Goal: Check status: Check status

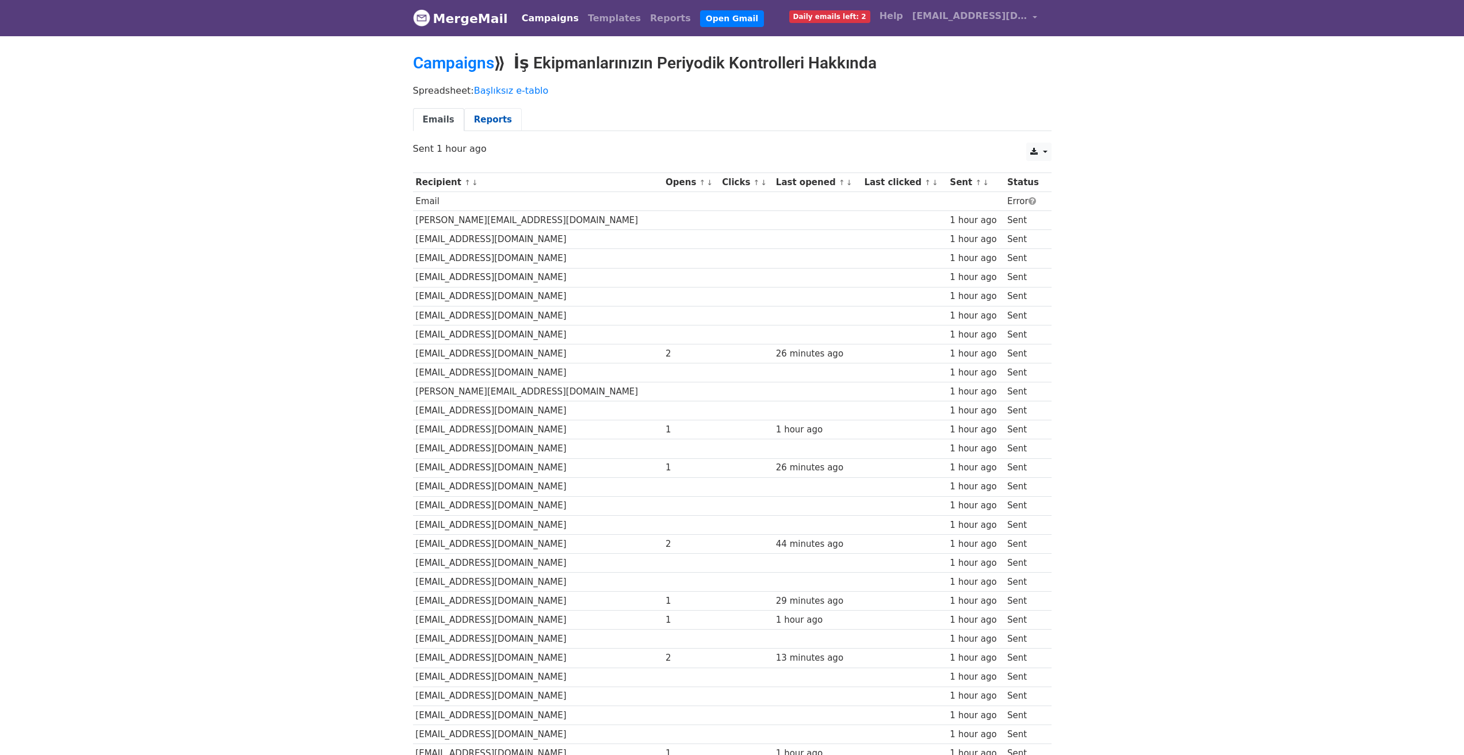
click at [473, 114] on link "Reports" at bounding box center [493, 120] width 58 height 24
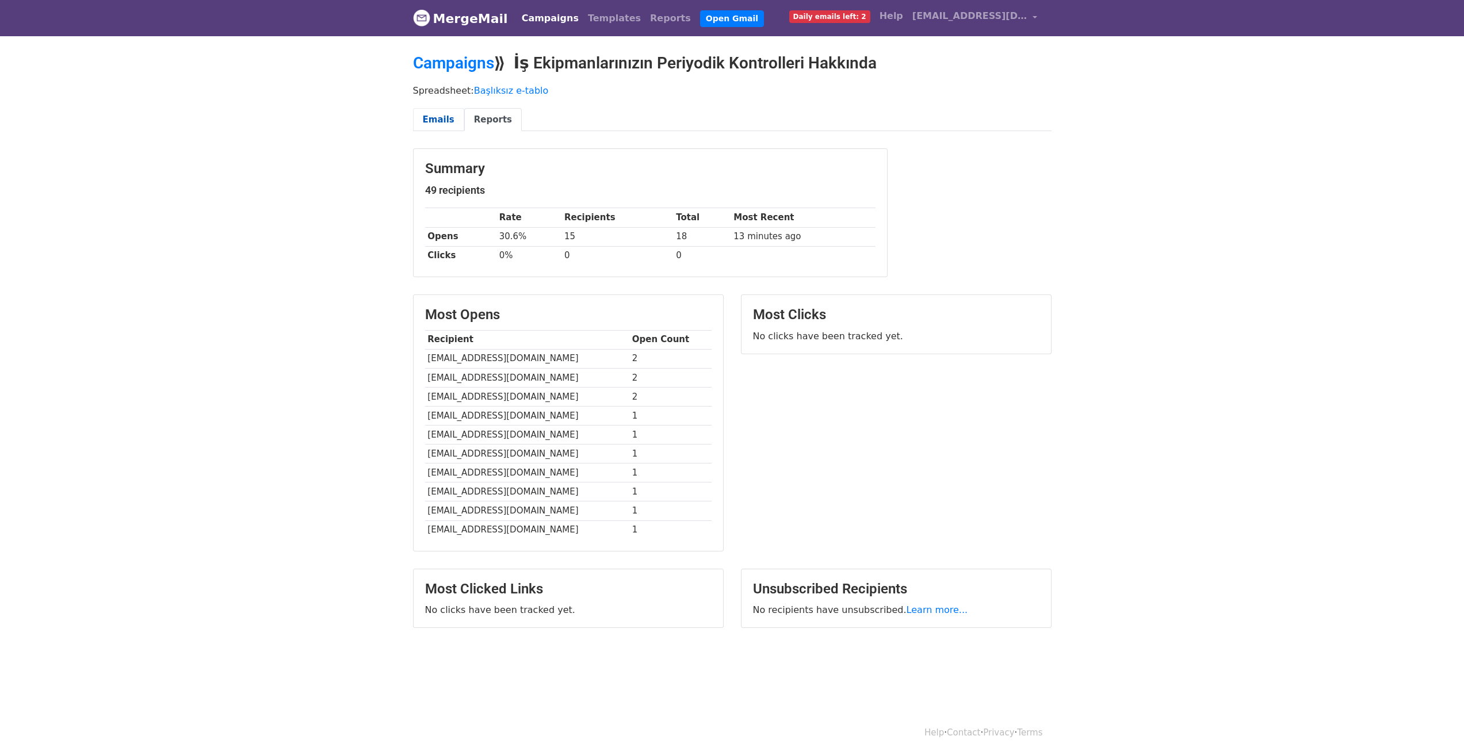
click at [441, 126] on link "Emails" at bounding box center [438, 120] width 51 height 24
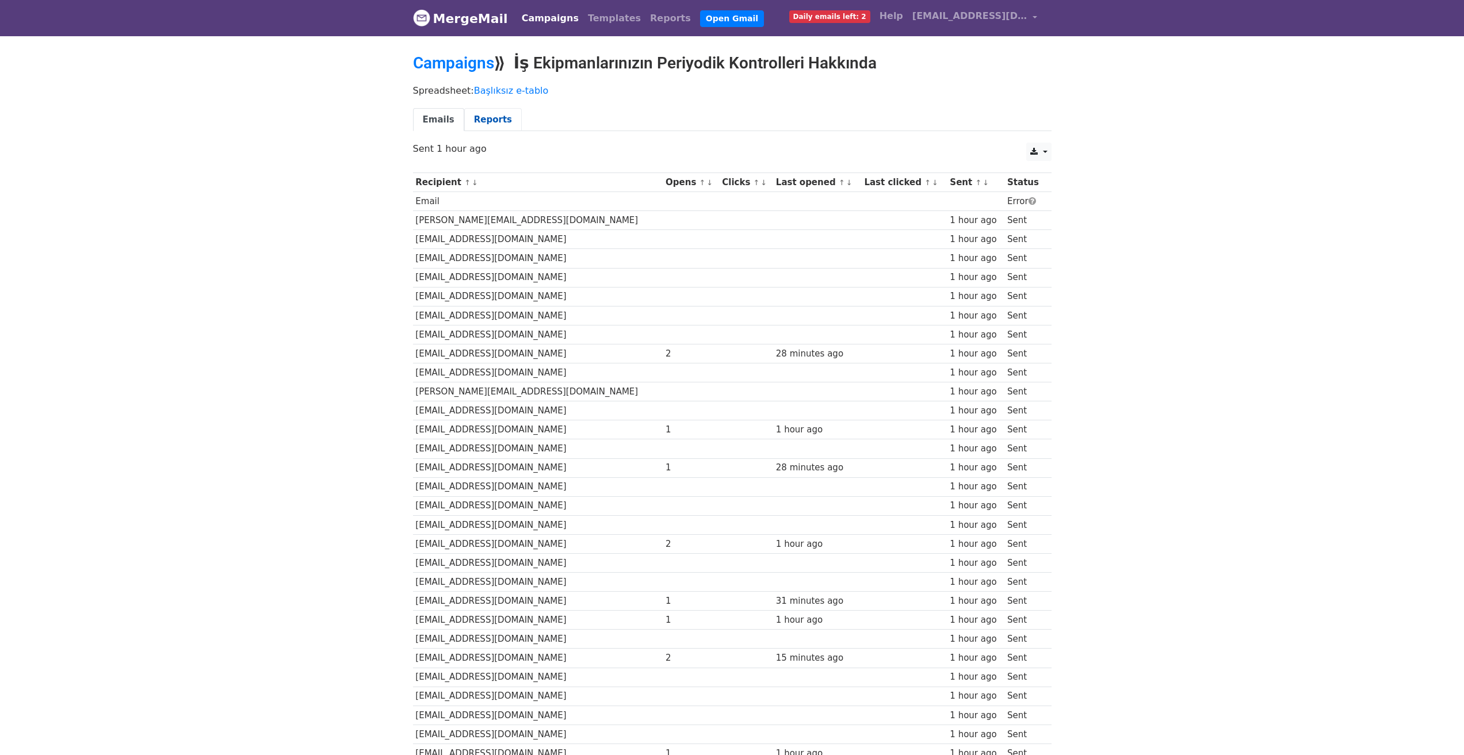
click at [488, 122] on link "Reports" at bounding box center [493, 120] width 58 height 24
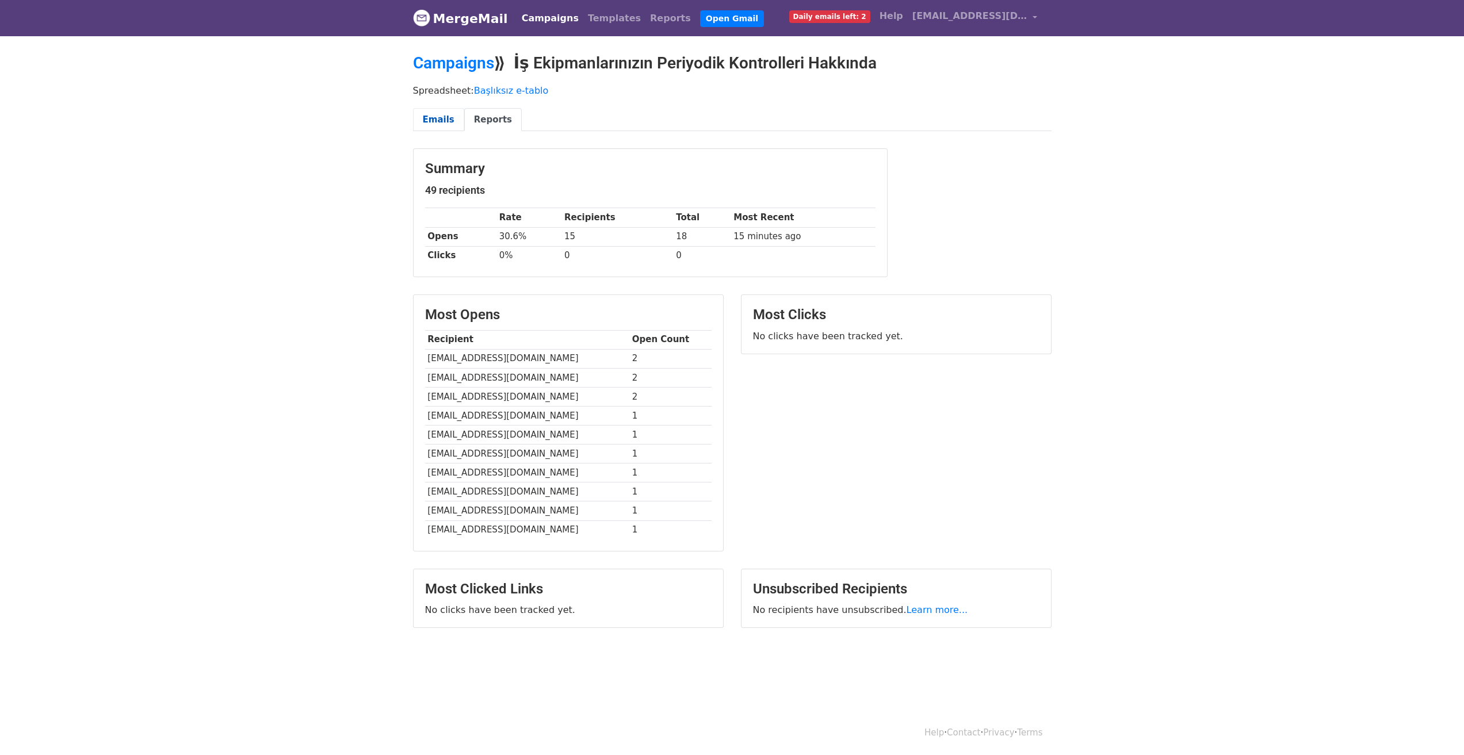
click at [437, 119] on link "Emails" at bounding box center [438, 120] width 51 height 24
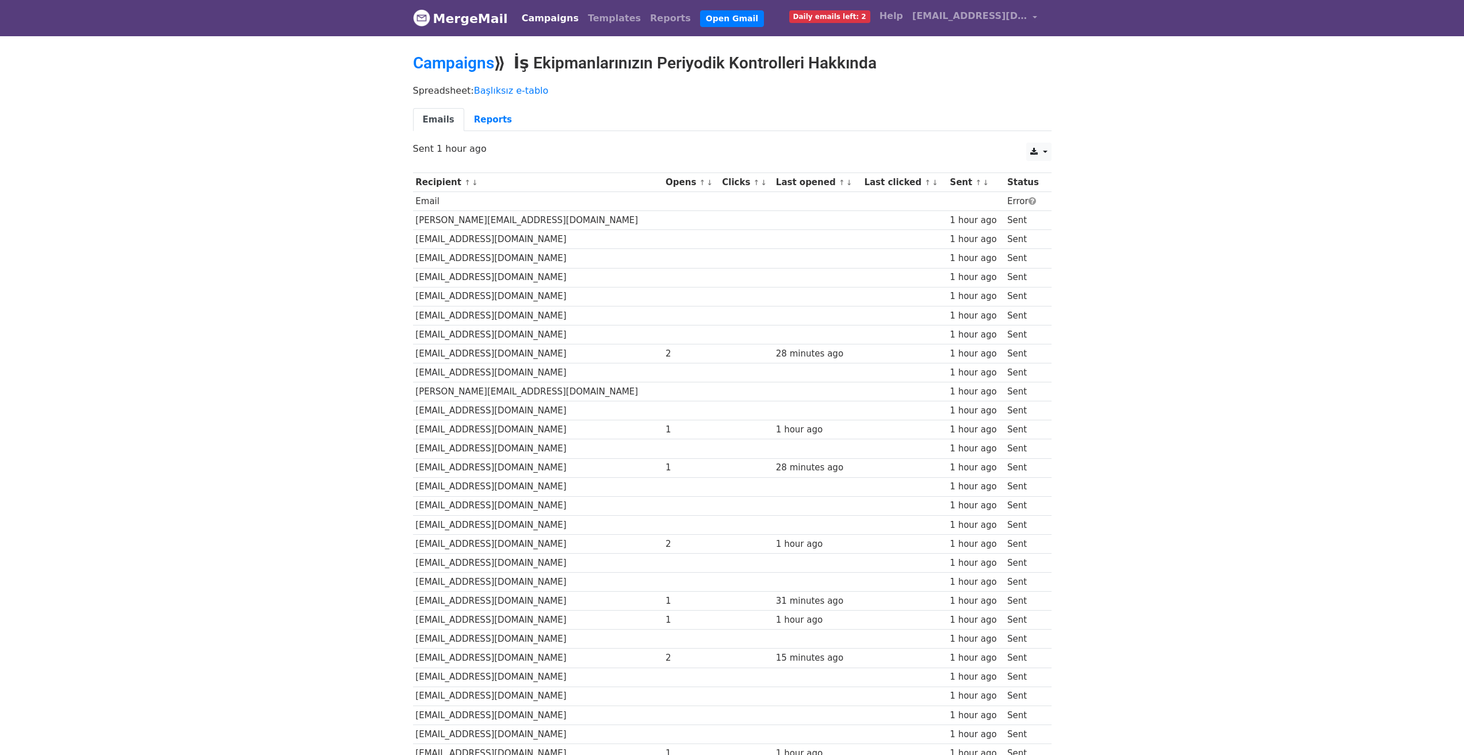
drag, startPoint x: 364, startPoint y: 297, endPoint x: 357, endPoint y: 166, distance: 131.9
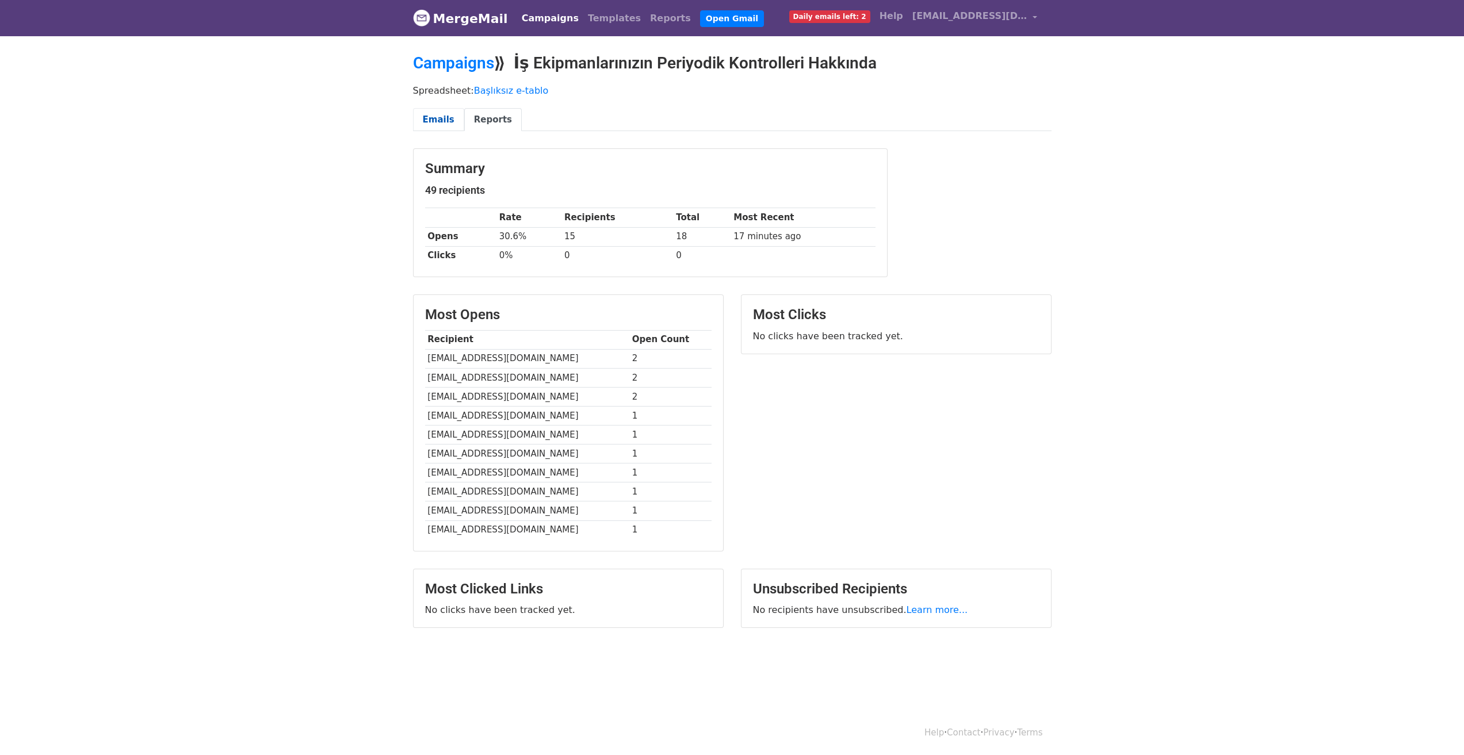
click at [434, 114] on link "Emails" at bounding box center [438, 120] width 51 height 24
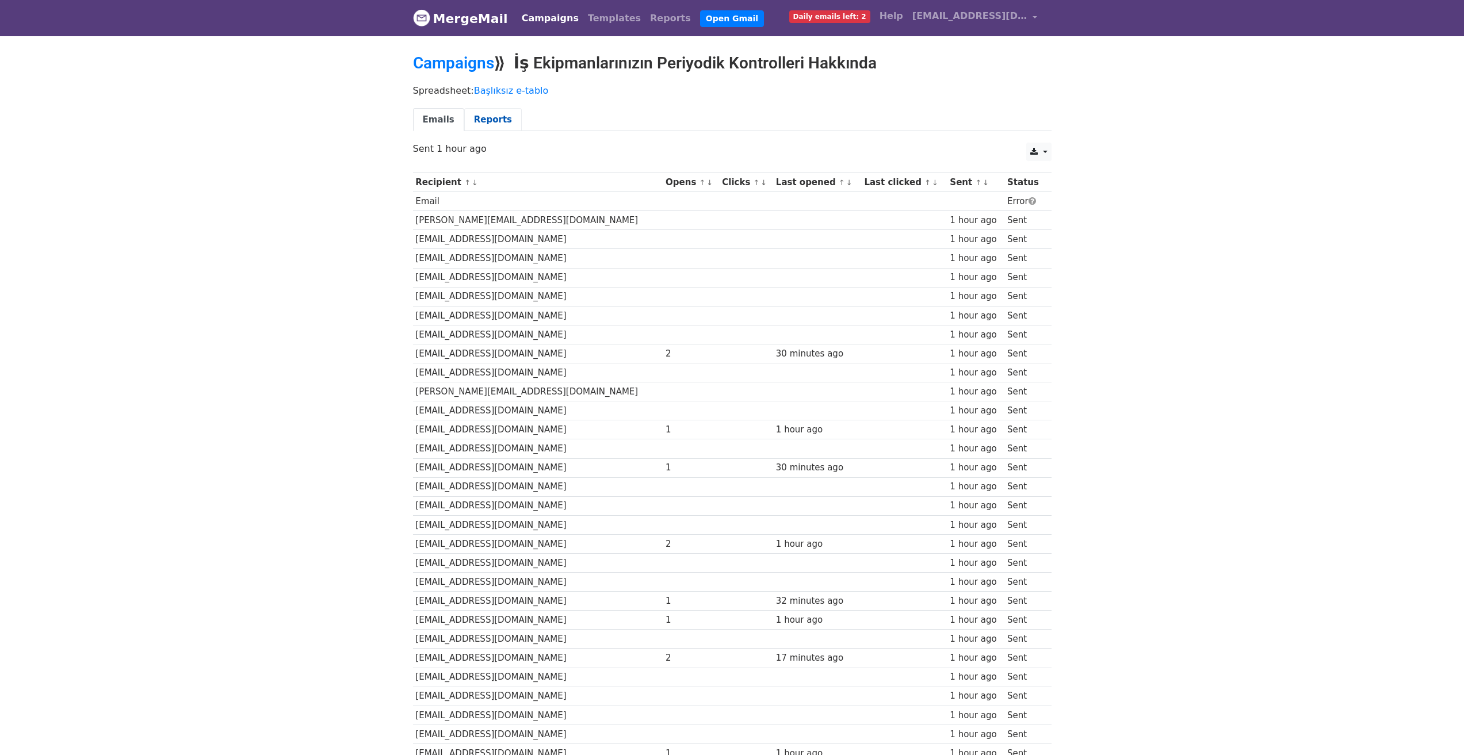
click at [486, 116] on link "Reports" at bounding box center [493, 120] width 58 height 24
